Goal: Navigation & Orientation: Understand site structure

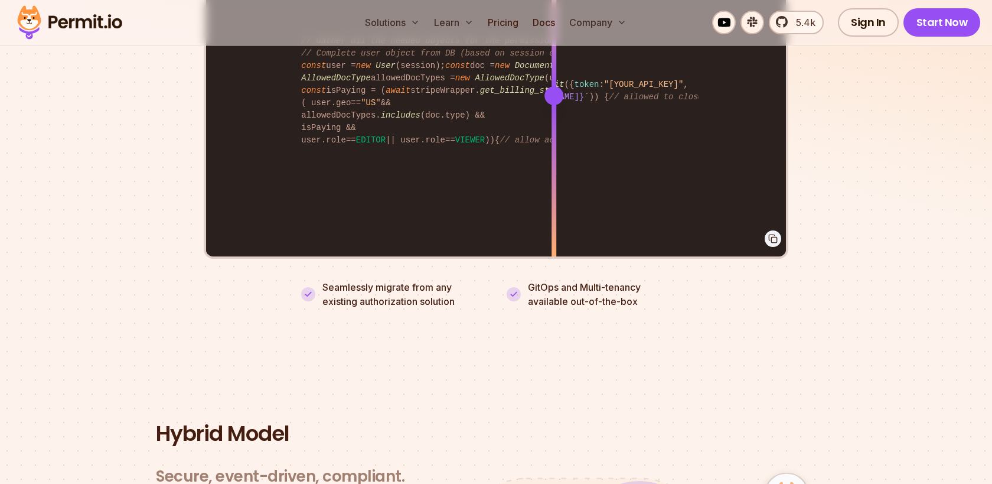
scroll to position [2855, 0]
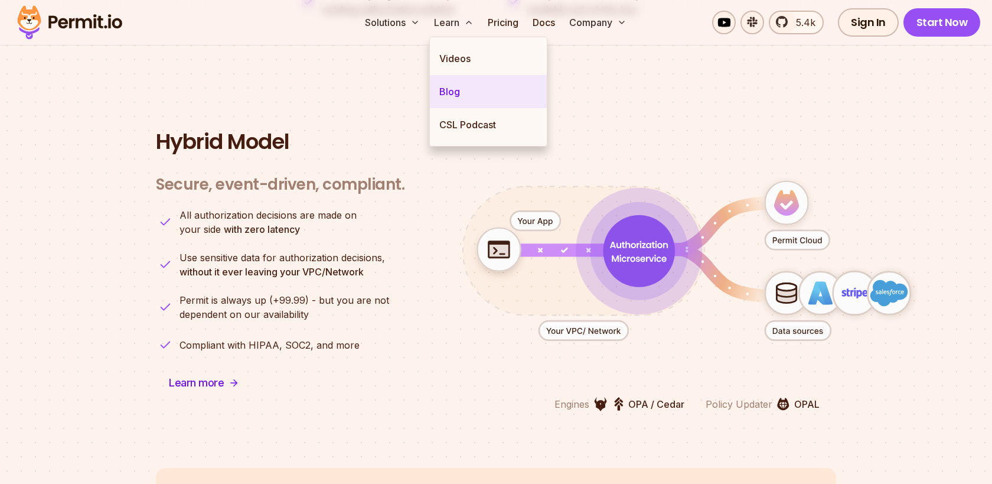
click at [451, 90] on link "Blog" at bounding box center [488, 91] width 117 height 33
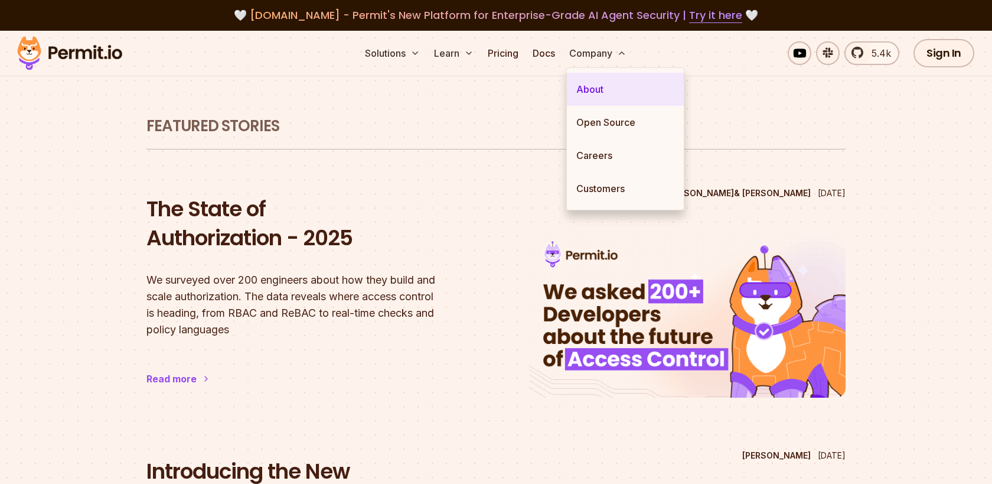
click at [593, 89] on link "About" at bounding box center [625, 89] width 117 height 33
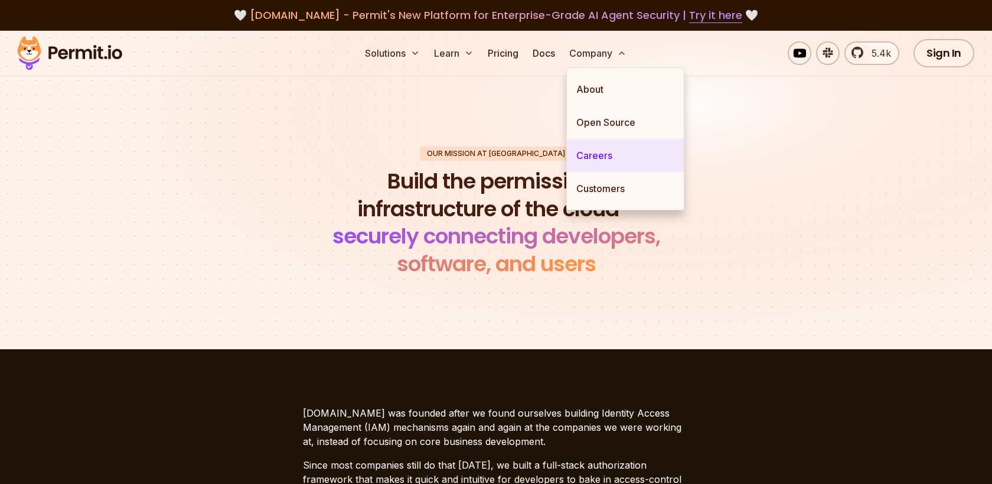
click at [588, 156] on link "Careers" at bounding box center [625, 155] width 117 height 33
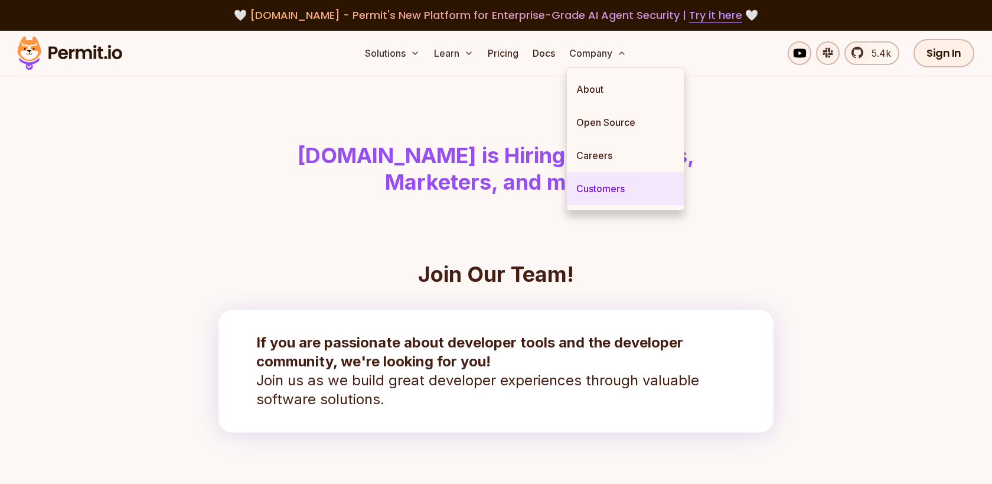
click at [594, 190] on link "Customers" at bounding box center [625, 188] width 117 height 33
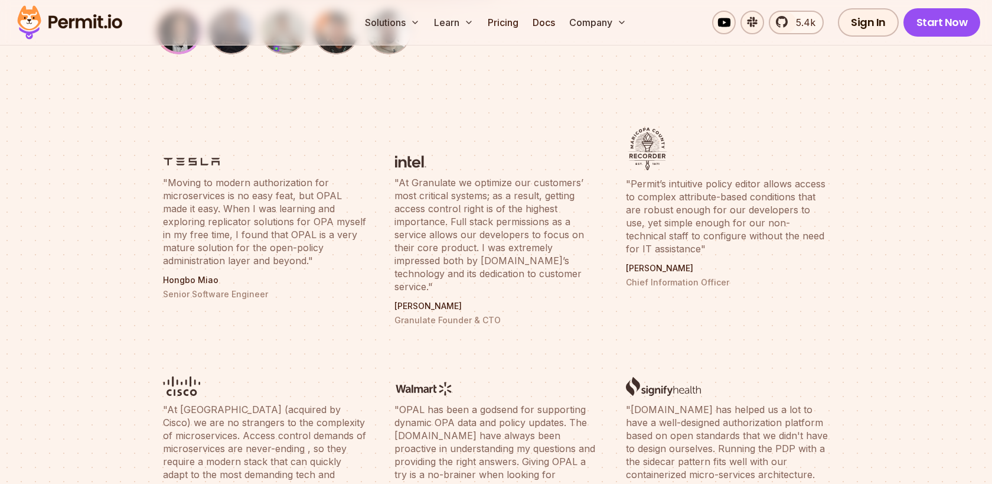
scroll to position [473, 0]
